Goal: Information Seeking & Learning: Learn about a topic

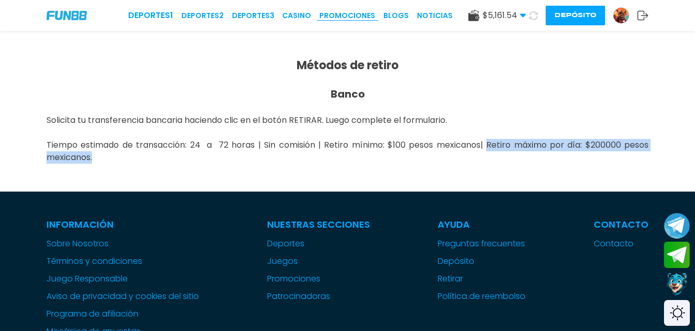
click at [347, 15] on link "Promociones" at bounding box center [347, 15] width 56 height 11
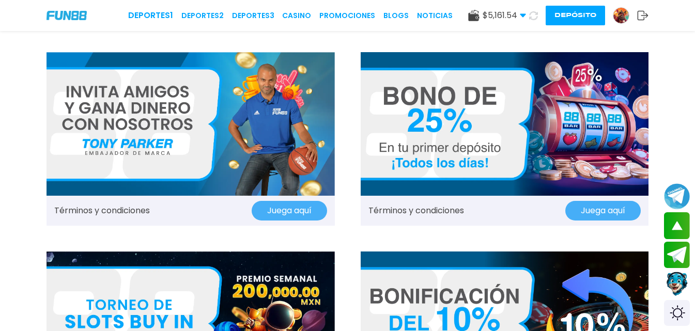
scroll to position [414, 0]
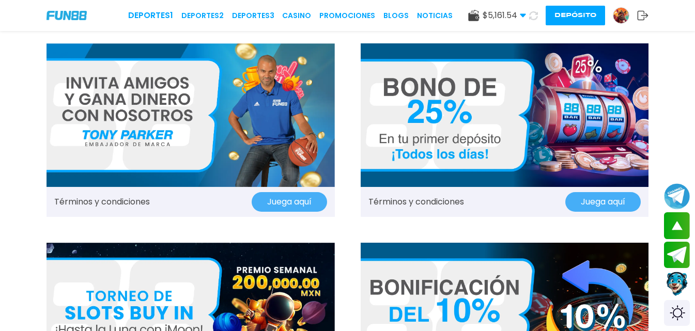
click at [426, 156] on img at bounding box center [505, 115] width 288 height 144
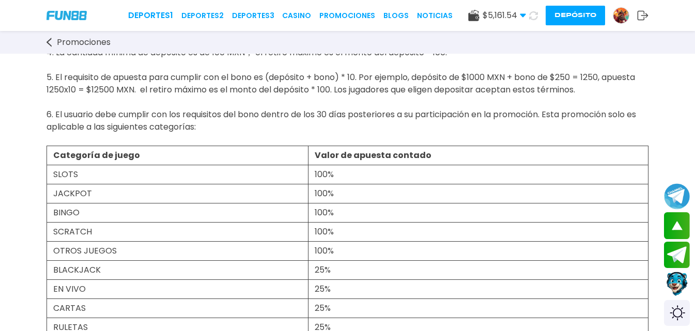
scroll to position [414, 0]
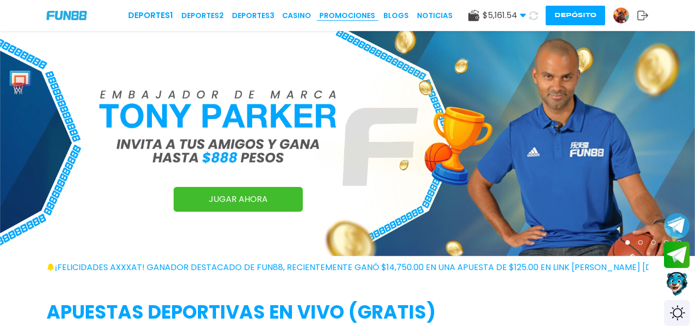
click at [344, 16] on link "Promociones" at bounding box center [347, 15] width 56 height 11
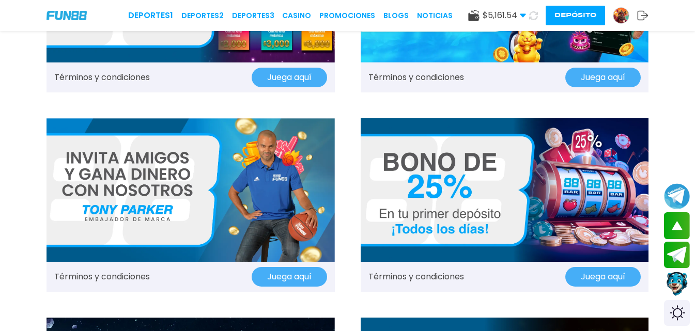
scroll to position [361, 0]
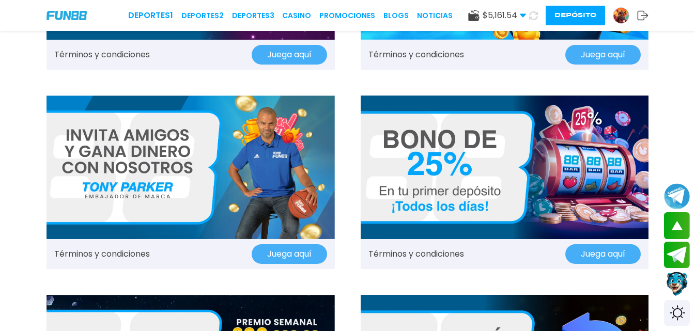
click at [407, 223] on img at bounding box center [505, 168] width 288 height 144
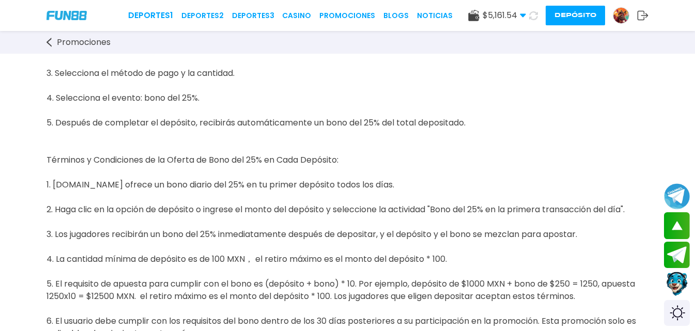
scroll to position [620, 0]
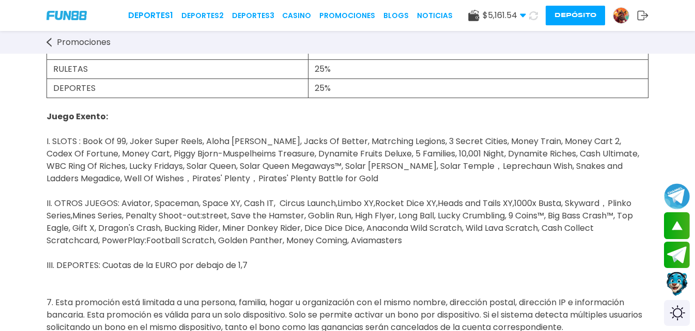
click at [162, 17] on link "Deportes 1" at bounding box center [150, 15] width 45 height 12
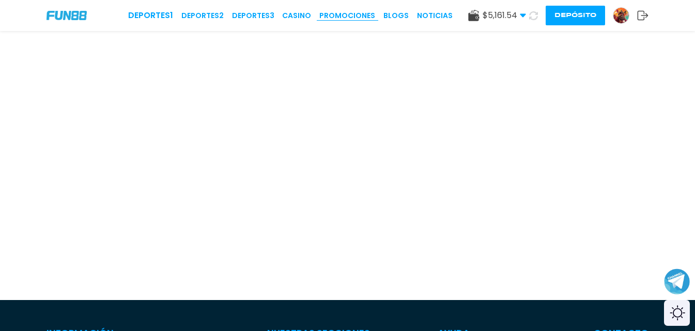
click at [355, 13] on link "Promociones" at bounding box center [347, 15] width 56 height 11
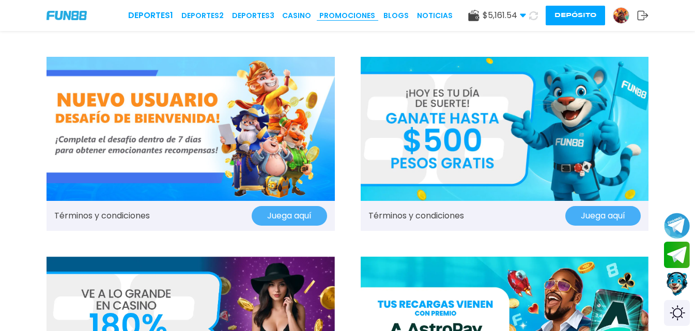
click at [340, 17] on link "Promociones" at bounding box center [347, 15] width 56 height 11
click at [343, 14] on link "Promociones" at bounding box center [347, 15] width 56 height 11
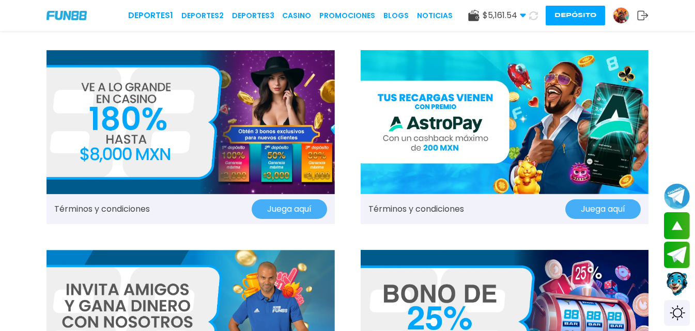
scroll to position [258, 0]
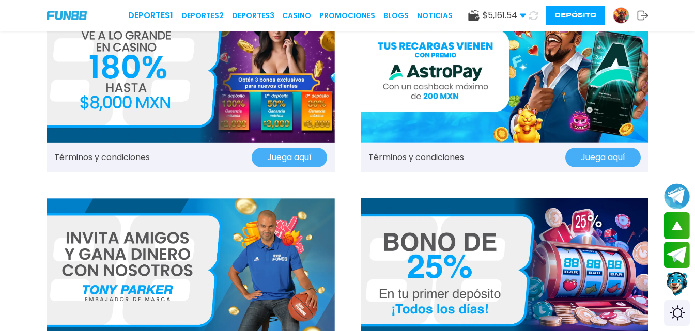
click at [169, 99] on img at bounding box center [191, 70] width 288 height 144
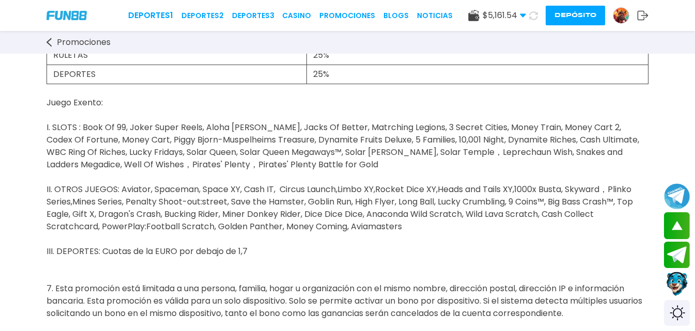
scroll to position [672, 0]
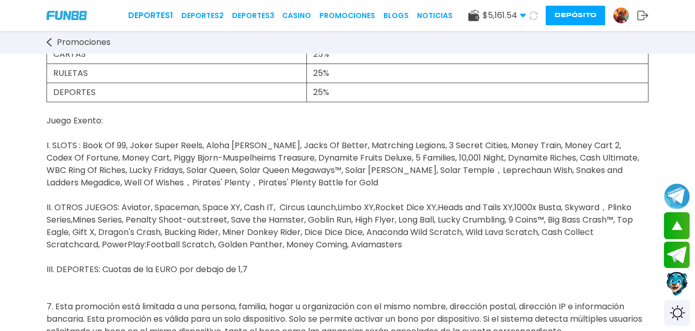
click at [349, 14] on link "Promociones" at bounding box center [347, 15] width 56 height 11
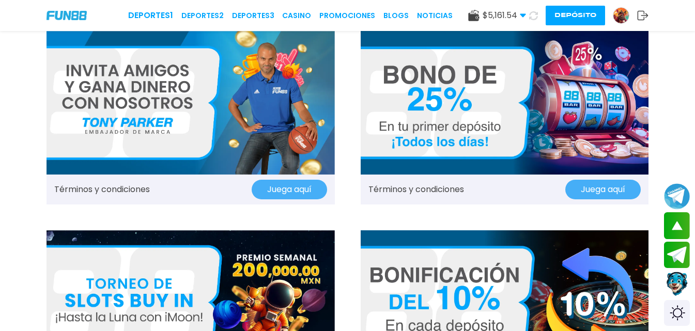
scroll to position [465, 0]
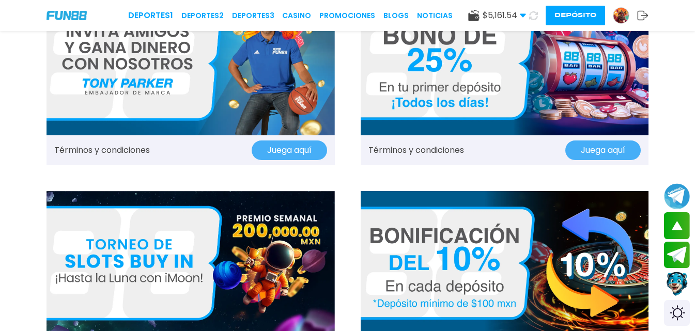
click at [450, 77] on img at bounding box center [505, 64] width 288 height 144
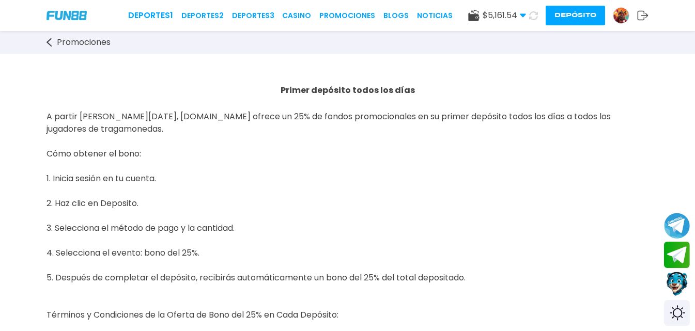
click at [396, 232] on p "A partir de hoy, FUN88.MX ofrece un 25% de fondos promocionales en su primer de…" at bounding box center [348, 302] width 602 height 409
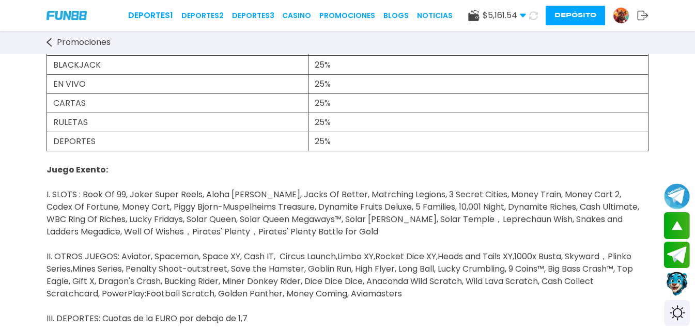
scroll to position [569, 0]
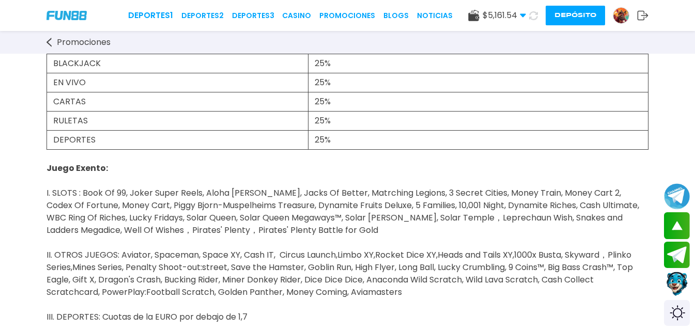
drag, startPoint x: 73, startPoint y: 256, endPoint x: 122, endPoint y: 257, distance: 48.6
copy span "Mines Series"
